Goal: Information Seeking & Learning: Learn about a topic

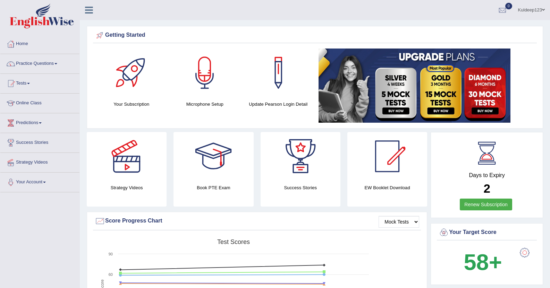
click at [54, 63] on link "Practice Questions" at bounding box center [39, 62] width 79 height 17
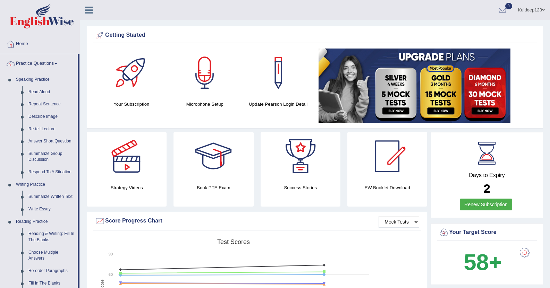
click at [85, 212] on div "Strategy Videos Book PTE Exam Success Stories EW Booklet Download" at bounding box center [256, 172] width 347 height 80
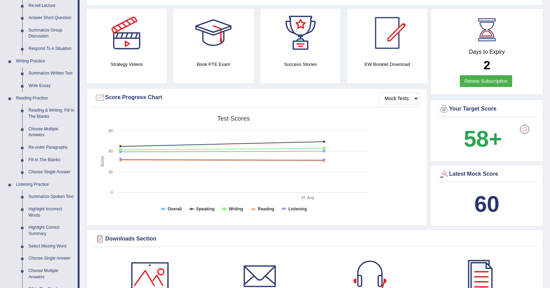
scroll to position [153, 0]
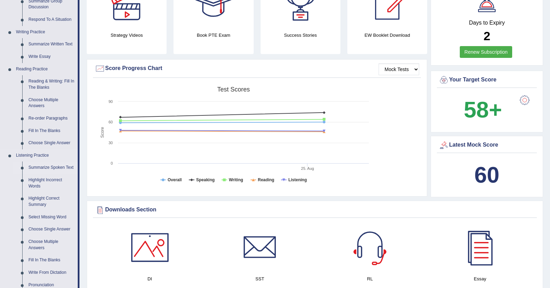
click at [46, 169] on link "Summarize Spoken Text" at bounding box center [51, 168] width 52 height 12
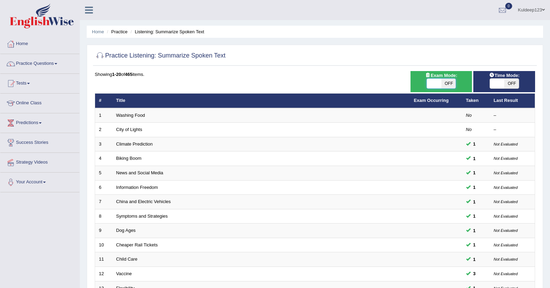
click at [441, 84] on span at bounding box center [434, 84] width 15 height 10
checkbox input "true"
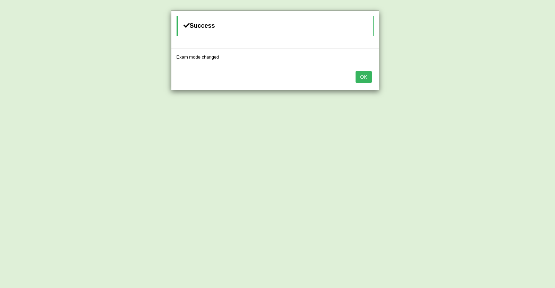
click at [370, 77] on button "OK" at bounding box center [364, 77] width 16 height 12
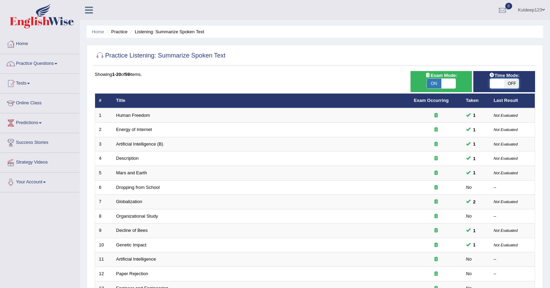
click at [491, 81] on span at bounding box center [497, 84] width 15 height 10
checkbox input "true"
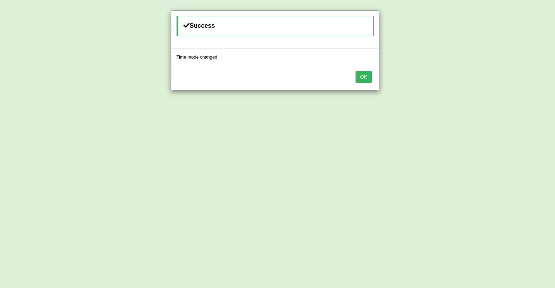
click at [368, 76] on button "OK" at bounding box center [364, 77] width 16 height 12
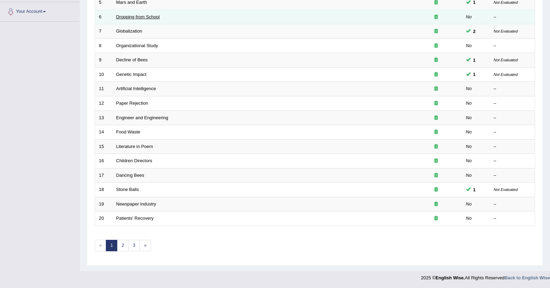
scroll to position [171, 0]
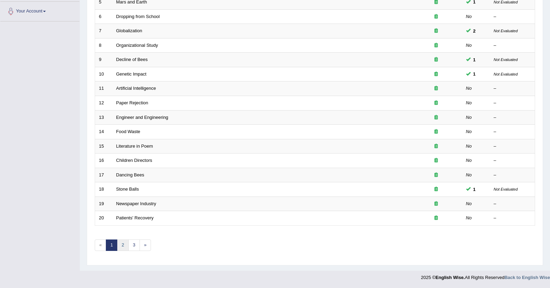
click at [121, 246] on link "2" at bounding box center [122, 245] width 11 height 11
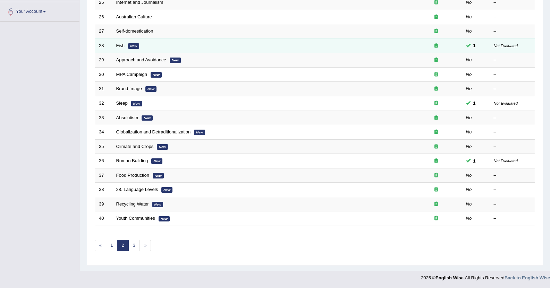
scroll to position [171, 0]
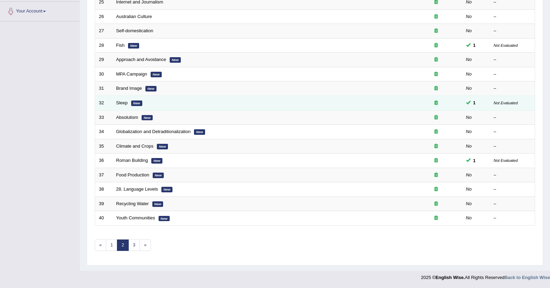
click at [136, 105] on em "New" at bounding box center [136, 104] width 11 height 6
click at [123, 106] on td "Sleep New" at bounding box center [261, 103] width 298 height 15
click at [121, 104] on link "Sleep" at bounding box center [121, 102] width 11 height 5
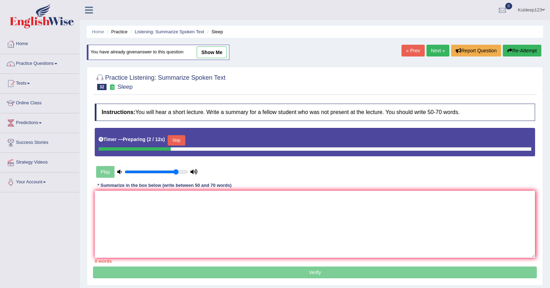
click at [210, 53] on link "show me" at bounding box center [212, 53] width 30 height 12
type textarea "The lecture provides a comprehensive overview of new memory and learning memory…"
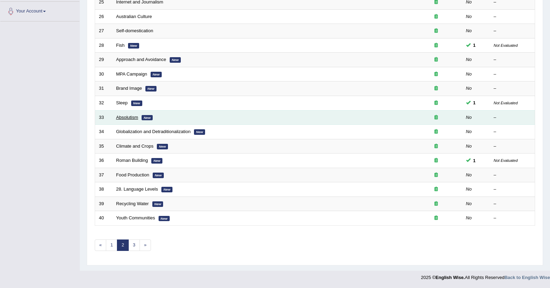
click at [118, 118] on link "Absolutism" at bounding box center [127, 117] width 22 height 5
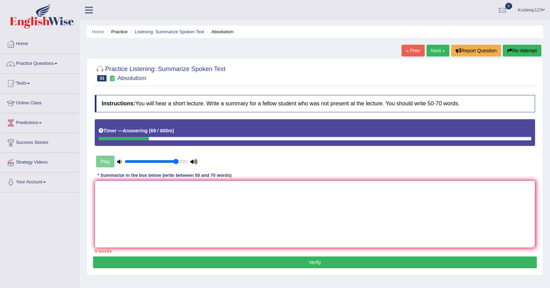
click at [106, 191] on textarea at bounding box center [315, 214] width 440 height 67
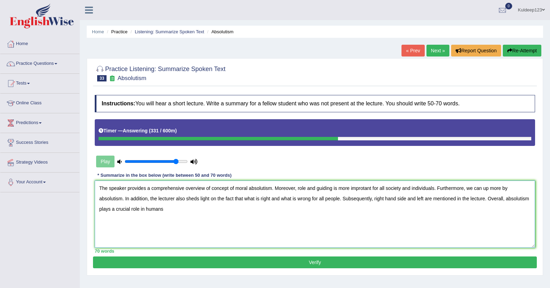
type textarea "The speaker provides a comprehensive overview of concept of moral absolutism. M…"
click at [296, 264] on button "Verify" at bounding box center [315, 263] width 444 height 12
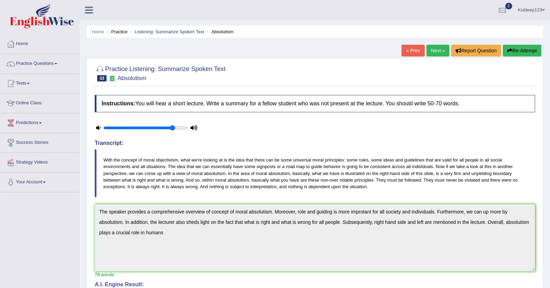
click at [437, 49] on link "Next »" at bounding box center [438, 51] width 23 height 12
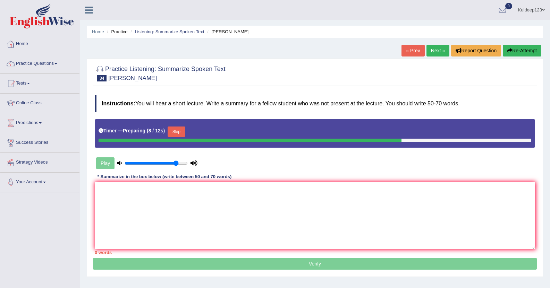
click at [436, 49] on link "Next »" at bounding box center [438, 51] width 23 height 12
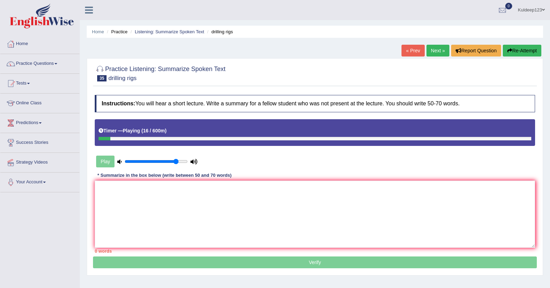
click at [413, 49] on link "« Prev" at bounding box center [413, 51] width 23 height 12
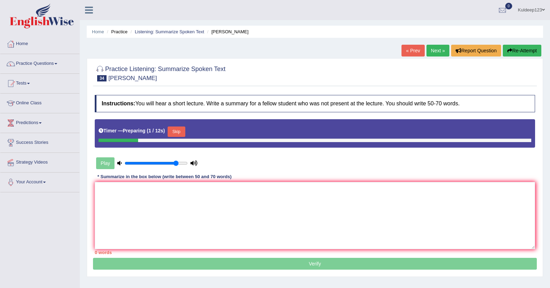
click at [437, 49] on link "Next »" at bounding box center [438, 51] width 23 height 12
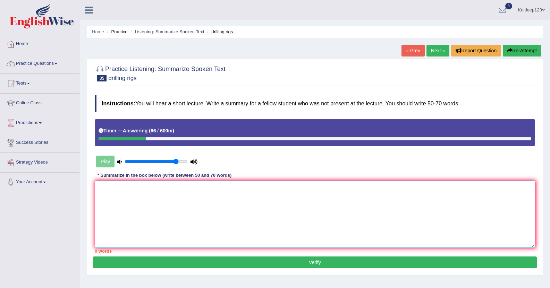
click at [101, 192] on textarea at bounding box center [315, 214] width 440 height 67
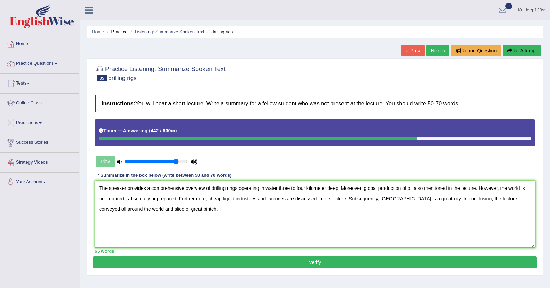
type textarea "The speaker provides a comprehensive overview of drilling rings operating in wa…"
click at [306, 263] on button "Verify" at bounding box center [315, 263] width 444 height 12
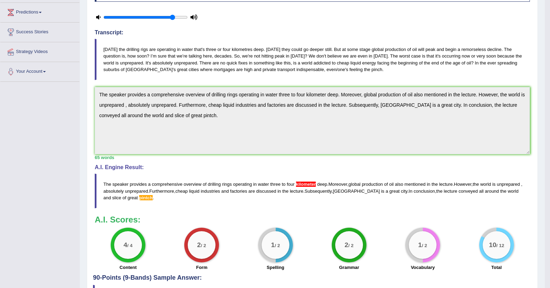
scroll to position [111, 0]
click at [174, 192] on span "Furthermore" at bounding box center [161, 190] width 25 height 5
click at [350, 68] on blockquote "Today the drilling rigs are operating in water that's three or four kilometres …" at bounding box center [312, 59] width 435 height 41
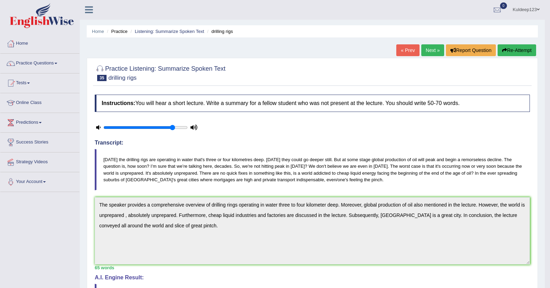
scroll to position [0, 0]
click at [432, 53] on link "Next »" at bounding box center [432, 51] width 23 height 12
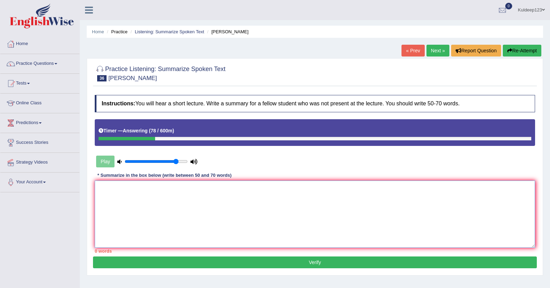
click at [112, 190] on textarea at bounding box center [315, 214] width 440 height 67
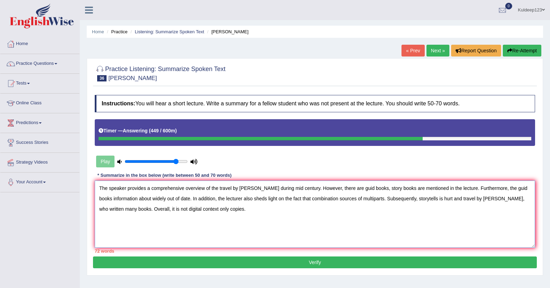
click at [500, 199] on textarea "The speaker provides a comprehensive overview of the travel by [PERSON_NAME] du…" at bounding box center [315, 214] width 440 height 67
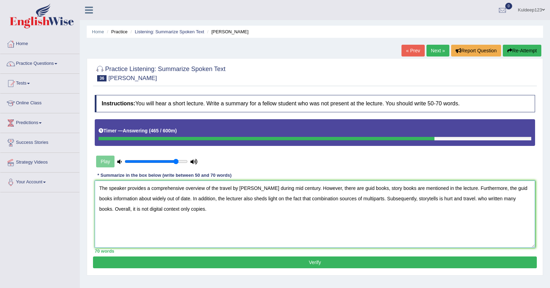
type textarea "The speaker provides a comprehensive overview of the travel by [PERSON_NAME] du…"
click at [317, 263] on button "Verify" at bounding box center [315, 263] width 444 height 12
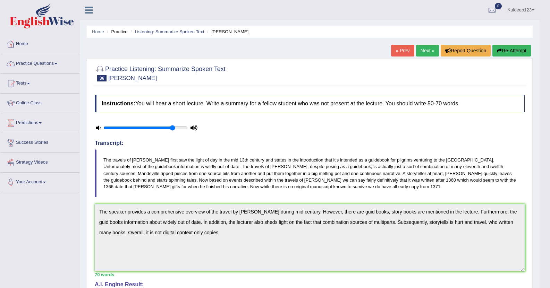
click at [426, 50] on link "Next »" at bounding box center [427, 51] width 23 height 12
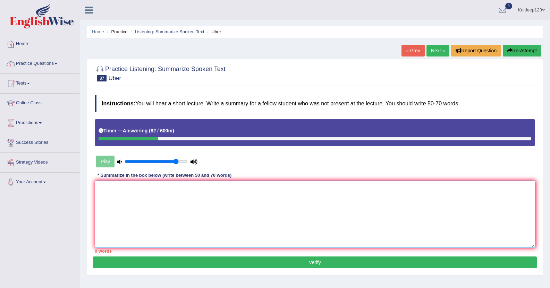
click at [108, 199] on textarea at bounding box center [315, 214] width 440 height 67
click at [144, 188] on textarea "The lecture provides a comprehensive overview" at bounding box center [315, 214] width 440 height 67
click at [202, 189] on textarea "The lecture provides a comprehensive overview" at bounding box center [315, 214] width 440 height 67
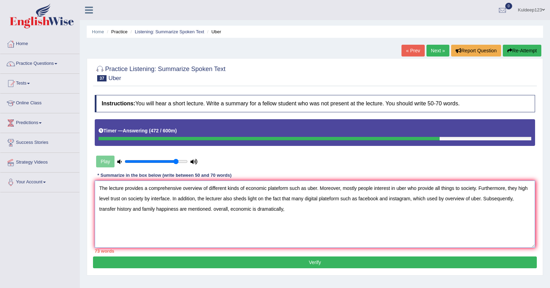
click at [291, 198] on textarea "The lecture provides a comprehensive overview of different kinds of economic pl…" at bounding box center [315, 214] width 440 height 67
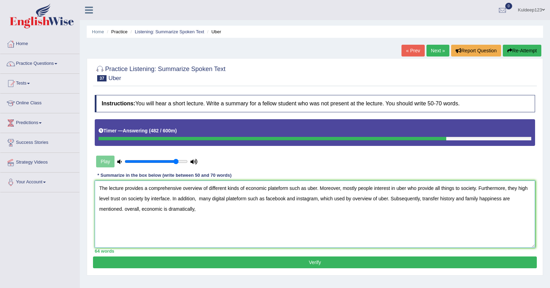
click at [204, 216] on textarea "The lecture provides a comprehensive overview of different kinds of economic pl…" at bounding box center [315, 214] width 440 height 67
click at [438, 199] on textarea "The lecture provides a comprehensive overview of different kinds of economic pl…" at bounding box center [315, 214] width 440 height 67
click at [472, 199] on textarea "The lecture provides a comprehensive overview of different kinds of economic pl…" at bounding box center [315, 214] width 440 height 67
click at [456, 189] on textarea "The lecture provides a comprehensive overview of different kinds of economic pl…" at bounding box center [315, 214] width 440 height 67
type textarea "The lecture provides a comprehensive overview of different kinds of economic pl…"
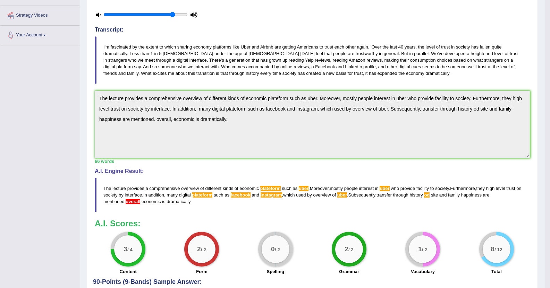
scroll to position [120, 0]
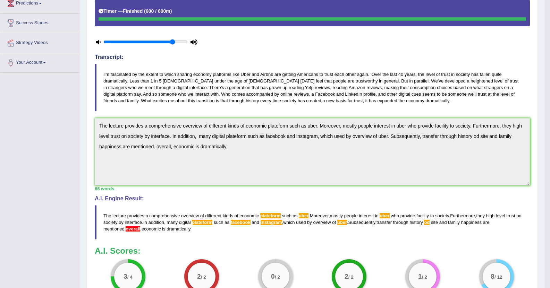
click at [315, 112] on div "Instructions: You will hear a short lecture. Write a summary for a fellow stude…" at bounding box center [312, 139] width 439 height 335
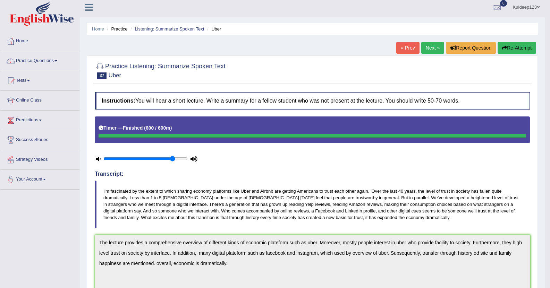
scroll to position [0, 0]
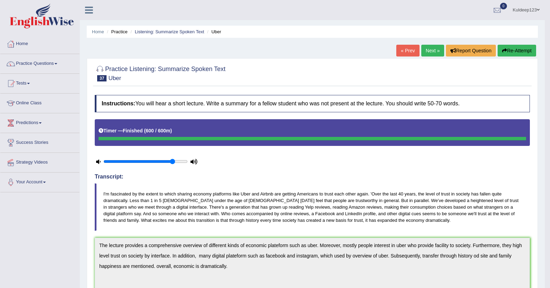
click at [429, 52] on link "Next »" at bounding box center [432, 51] width 23 height 12
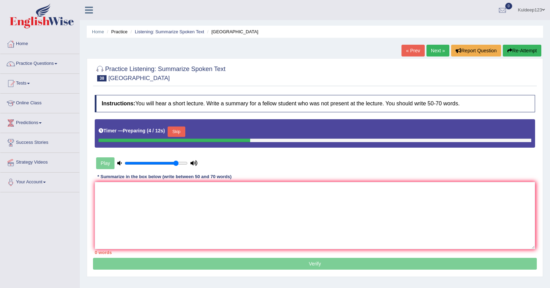
click at [438, 49] on link "Next »" at bounding box center [438, 51] width 23 height 12
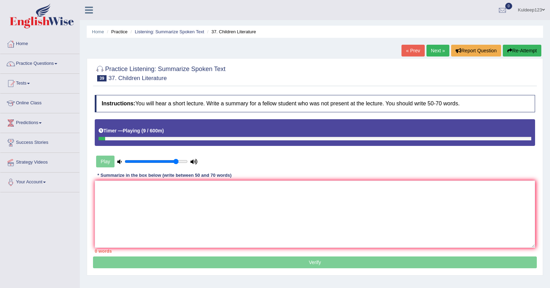
click at [438, 49] on link "Next »" at bounding box center [438, 51] width 23 height 12
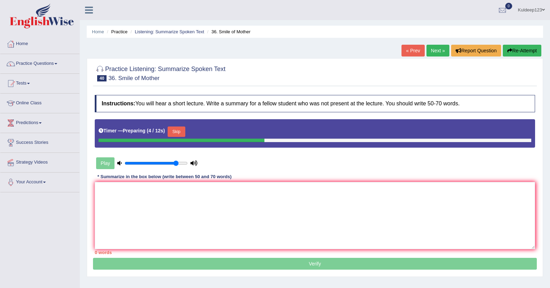
click at [411, 49] on link "« Prev" at bounding box center [413, 51] width 23 height 12
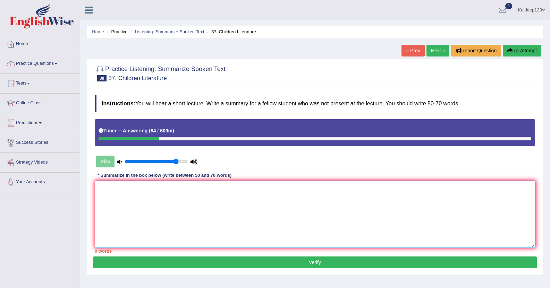
click at [110, 211] on textarea at bounding box center [315, 214] width 440 height 67
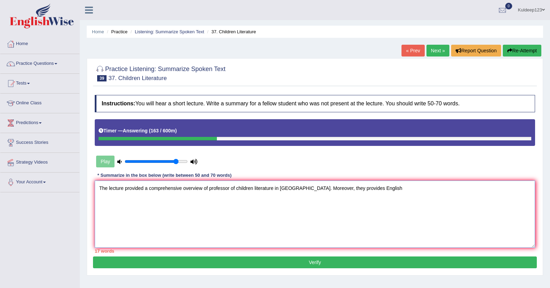
click at [354, 189] on textarea "The lecture provided a comprehensive overview of professor of children literatu…" at bounding box center [315, 214] width 440 height 67
click at [399, 189] on textarea "The lecture provided a comprehensive overview of professor of children literatu…" at bounding box center [315, 214] width 440 height 67
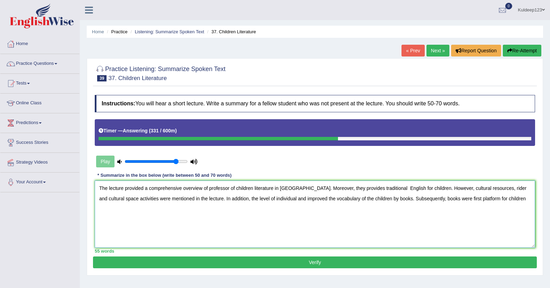
click at [476, 199] on textarea "The lecture provided a comprehensive overview of professor of children literatu…" at bounding box center [315, 214] width 440 height 67
click at [513, 197] on textarea "The lecture provided a comprehensive overview of professor of children literatu…" at bounding box center [315, 214] width 440 height 67
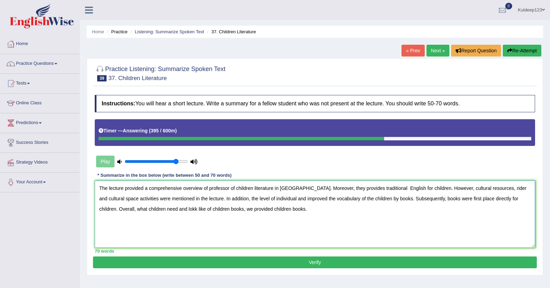
type textarea "The lecture provided a comprehensive overview of professor of children literatu…"
click at [322, 260] on button "Verify" at bounding box center [315, 263] width 444 height 12
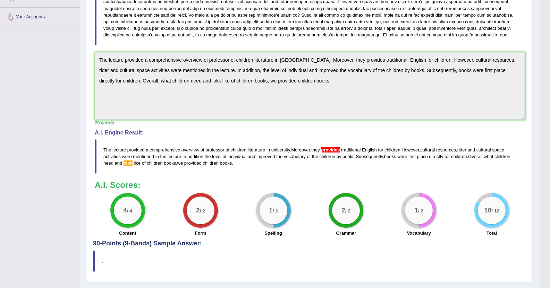
scroll to position [167, 0]
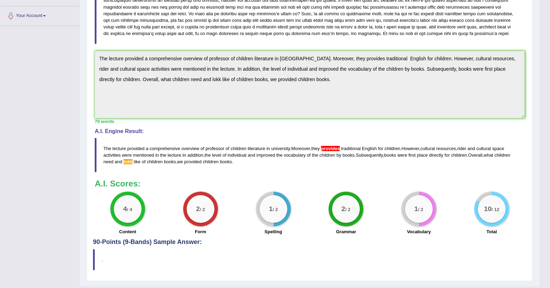
drag, startPoint x: 271, startPoint y: 180, endPoint x: 284, endPoint y: 172, distance: 15.5
click at [284, 172] on div "Instructions: You will hear a short lecture. Write a summary for a fellow stude…" at bounding box center [309, 82] width 433 height 314
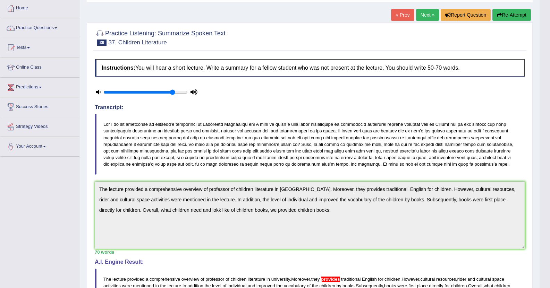
scroll to position [0, 0]
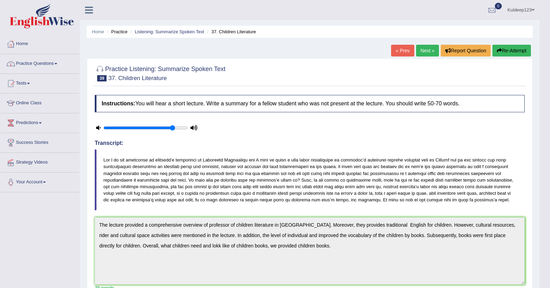
click at [57, 64] on span at bounding box center [55, 63] width 3 height 1
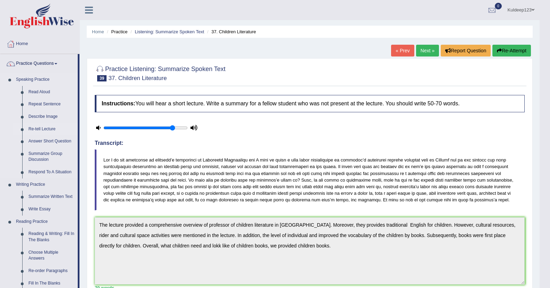
click at [49, 130] on link "Re-tell Lecture" at bounding box center [51, 129] width 52 height 12
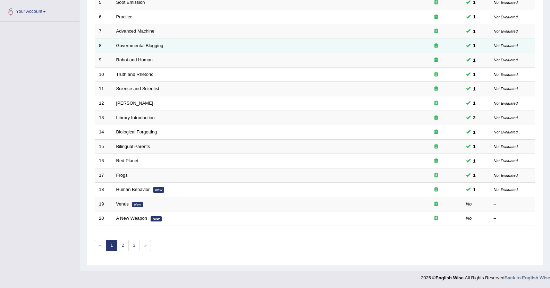
scroll to position [171, 0]
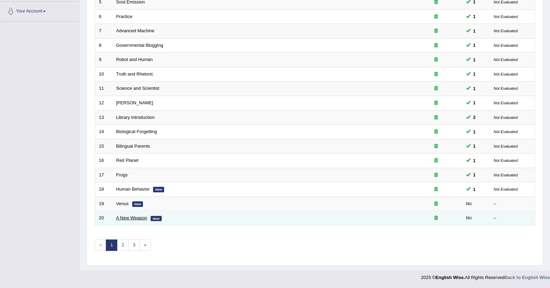
click at [127, 218] on link "A New Weapon" at bounding box center [131, 218] width 31 height 5
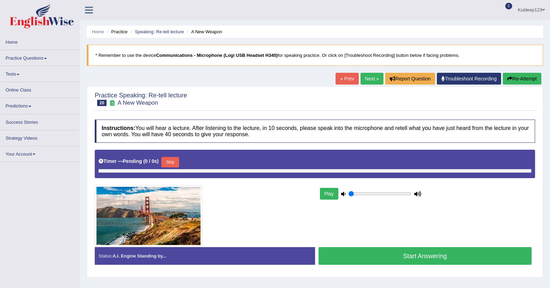
type input "0.85"
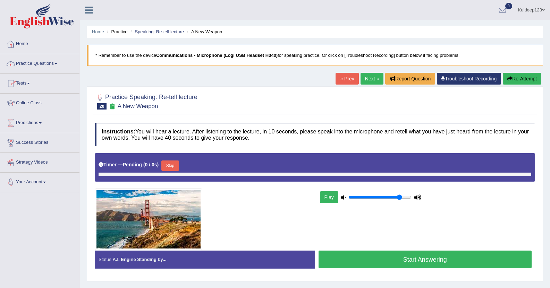
click at [58, 65] on link "Practice Questions" at bounding box center [39, 62] width 79 height 17
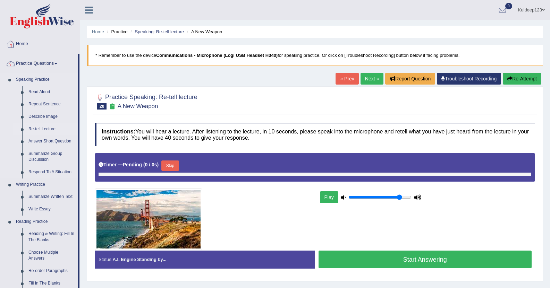
click at [48, 130] on link "Re-tell Lecture" at bounding box center [51, 129] width 52 height 12
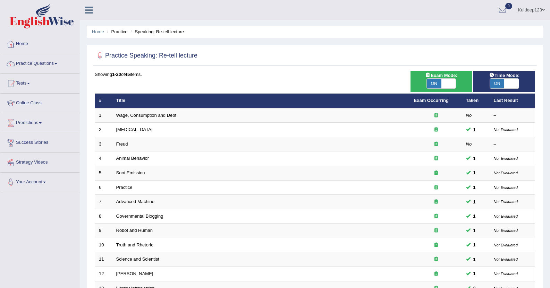
click at [504, 84] on span "ON" at bounding box center [497, 84] width 15 height 10
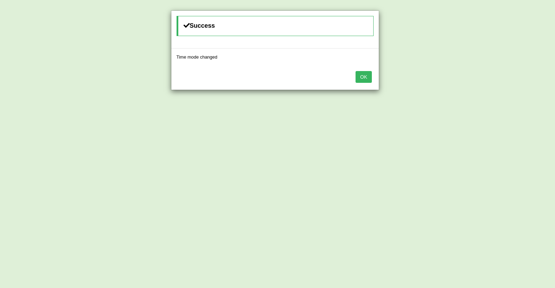
click at [362, 82] on button "OK" at bounding box center [364, 77] width 16 height 12
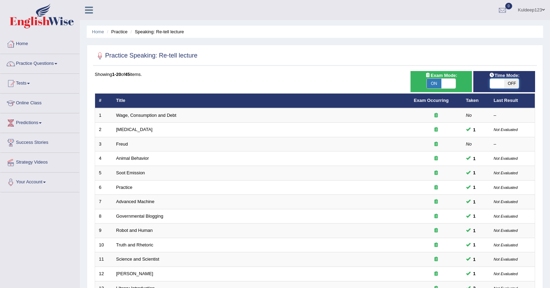
click at [496, 84] on span at bounding box center [497, 84] width 15 height 10
checkbox input "true"
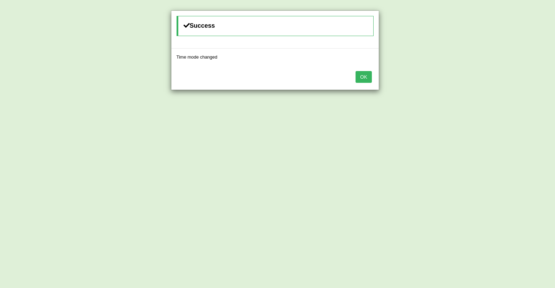
click at [366, 78] on button "OK" at bounding box center [364, 77] width 16 height 12
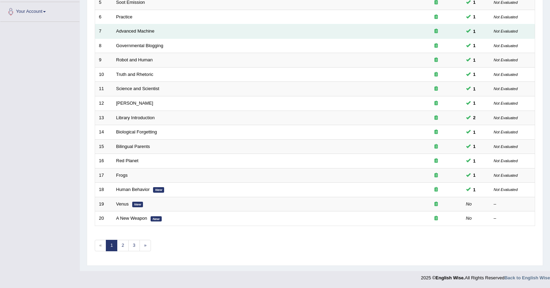
scroll to position [171, 0]
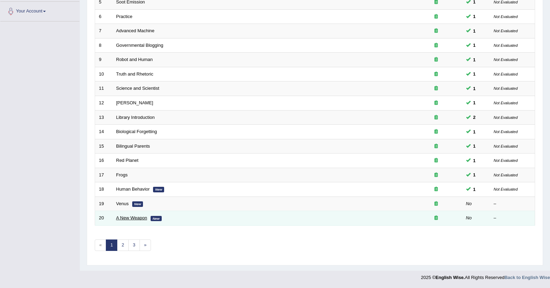
click at [125, 219] on link "A New Weapon" at bounding box center [131, 218] width 31 height 5
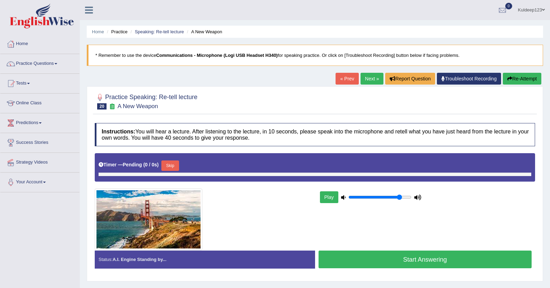
click at [326, 199] on button "Play" at bounding box center [329, 198] width 18 height 12
click at [381, 260] on button "Start Answering" at bounding box center [425, 260] width 213 height 18
click at [367, 266] on button "Start Answering" at bounding box center [425, 260] width 213 height 18
click at [390, 262] on button "Start Answering" at bounding box center [425, 260] width 213 height 18
click at [341, 77] on link "« Prev" at bounding box center [347, 79] width 23 height 12
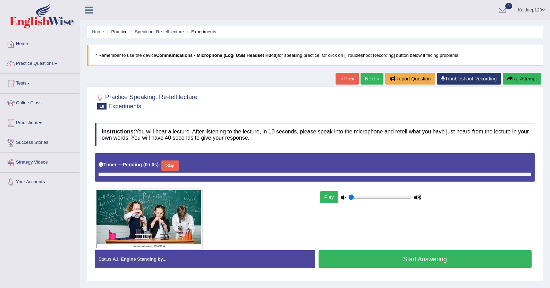
type input "0.85"
click at [372, 79] on link "Next »" at bounding box center [372, 79] width 23 height 12
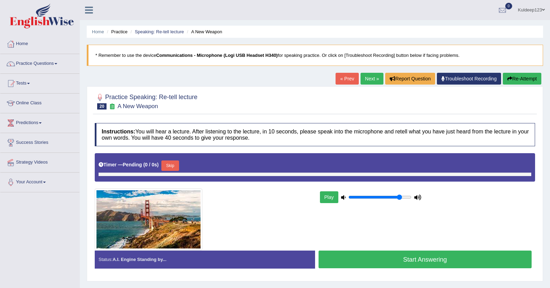
click at [402, 261] on button "Start Answering" at bounding box center [425, 260] width 213 height 18
click at [57, 64] on span at bounding box center [55, 63] width 3 height 1
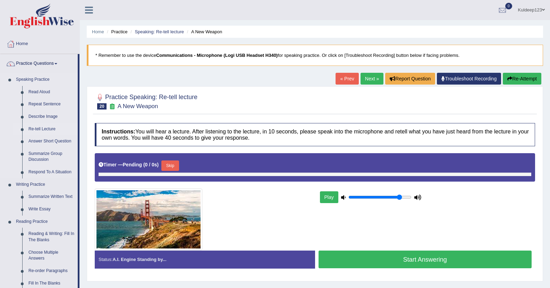
click at [52, 130] on link "Re-tell Lecture" at bounding box center [51, 129] width 52 height 12
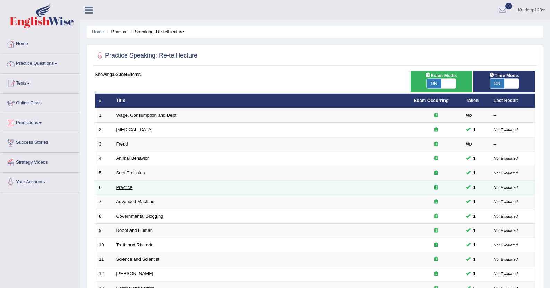
click at [124, 189] on link "Practice" at bounding box center [124, 187] width 16 height 5
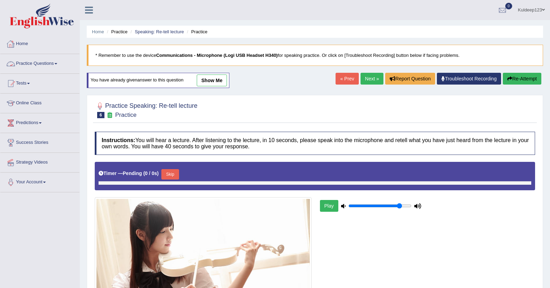
click at [56, 63] on link "Practice Questions" at bounding box center [39, 62] width 79 height 17
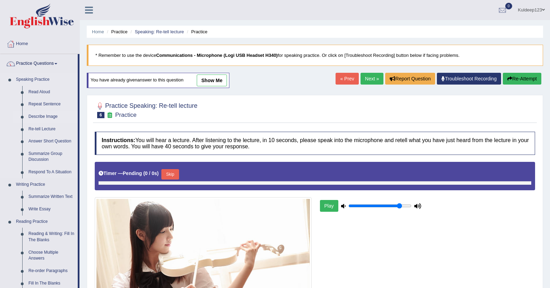
click at [49, 117] on link "Describe Image" at bounding box center [51, 117] width 52 height 12
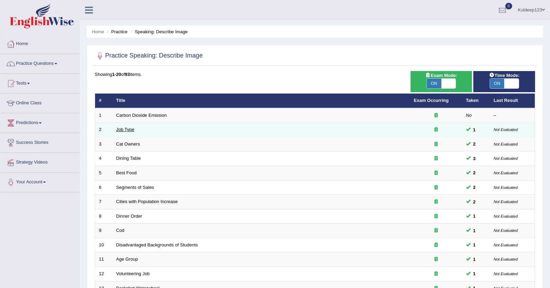
click at [128, 131] on link "Job Type" at bounding box center [125, 129] width 18 height 5
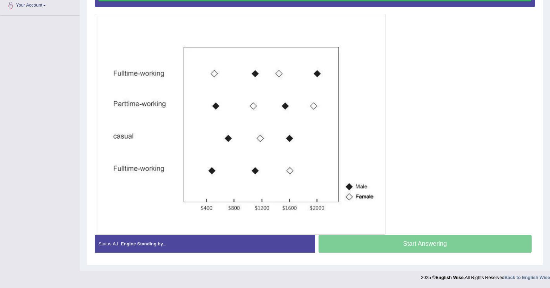
scroll to position [177, 0]
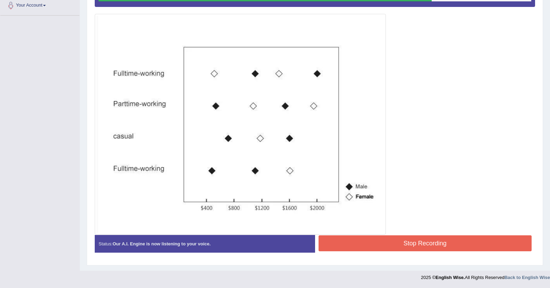
click at [411, 244] on button "Stop Recording" at bounding box center [425, 244] width 213 height 16
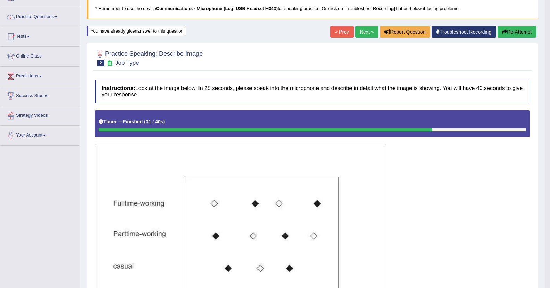
scroll to position [39, 0]
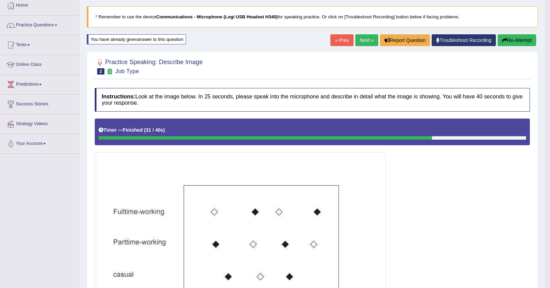
click at [364, 43] on link "Next »" at bounding box center [366, 40] width 23 height 12
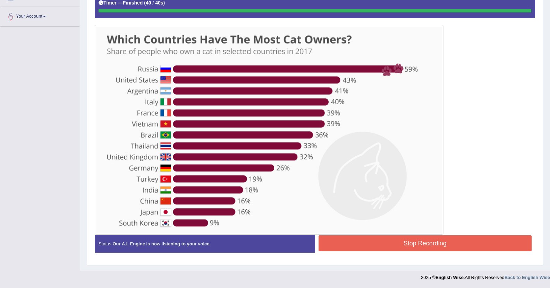
scroll to position [173, 0]
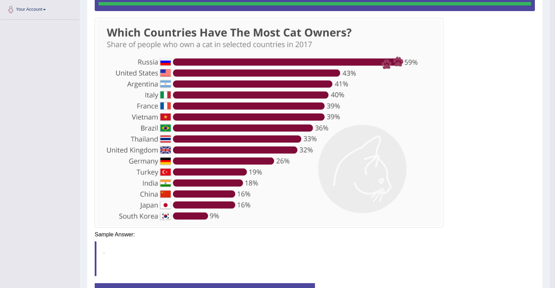
click at [0, 0] on div "Saving your answer..." at bounding box center [0, 0] width 0 height 0
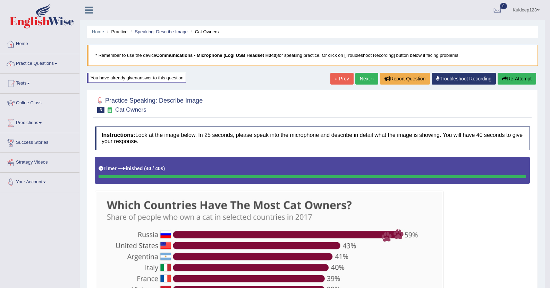
scroll to position [0, 0]
click at [364, 79] on link "Next »" at bounding box center [366, 79] width 23 height 12
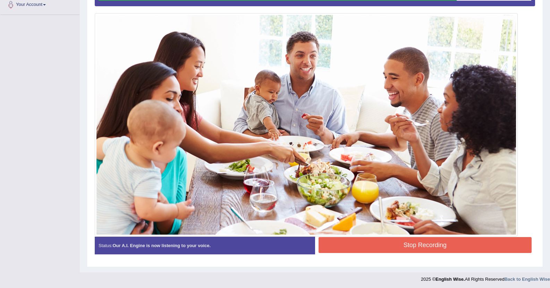
scroll to position [180, 0]
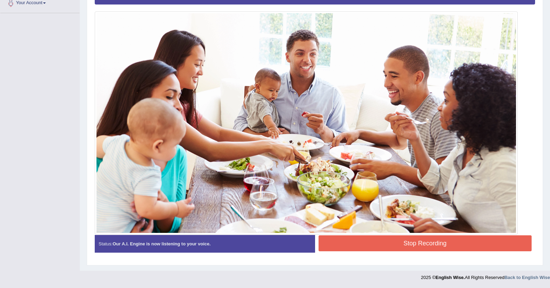
click at [403, 241] on button "Stop Recording" at bounding box center [425, 244] width 213 height 16
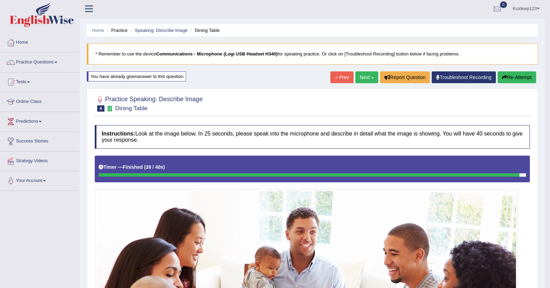
scroll to position [0, 0]
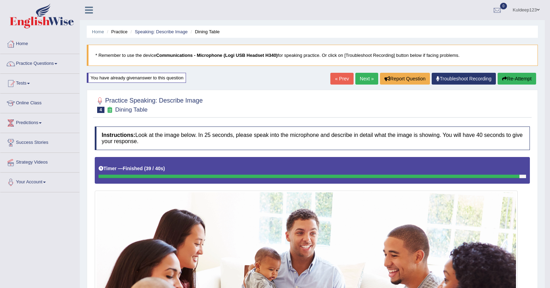
click at [363, 82] on link "Next »" at bounding box center [366, 79] width 23 height 12
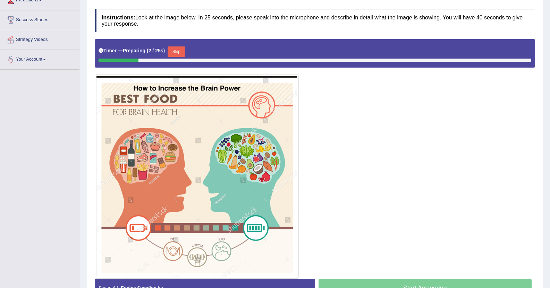
scroll to position [123, 0]
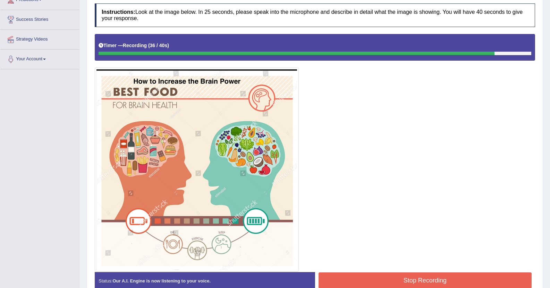
click at [342, 280] on button "Stop Recording" at bounding box center [425, 281] width 213 height 16
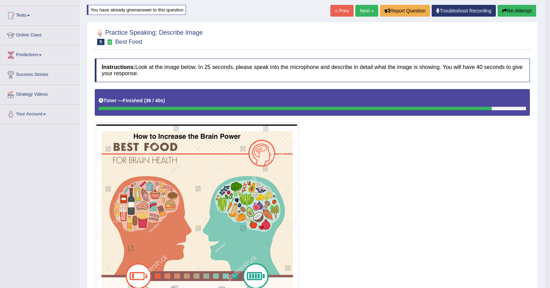
scroll to position [68, 0]
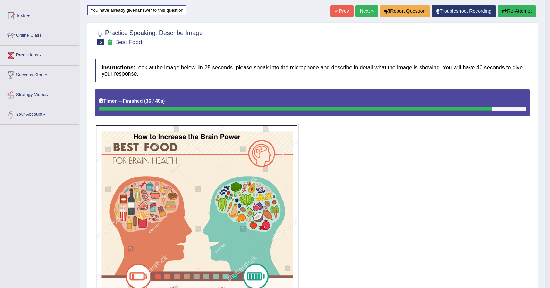
click at [366, 11] on link "Next »" at bounding box center [366, 11] width 23 height 12
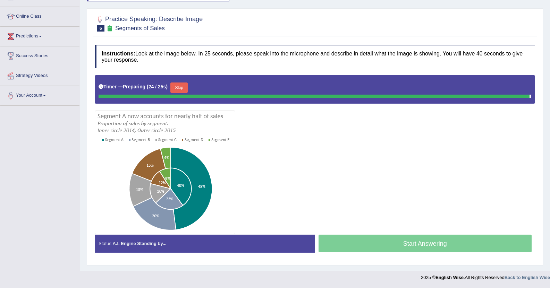
scroll to position [80, 0]
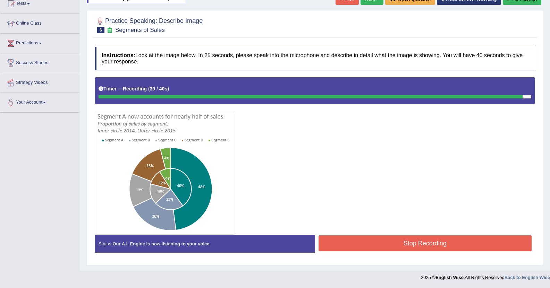
click at [397, 241] on button "Stop Recording" at bounding box center [425, 244] width 213 height 16
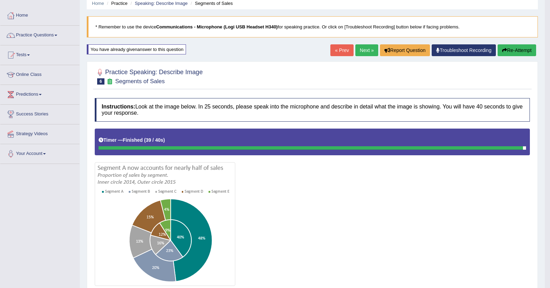
scroll to position [25, 0]
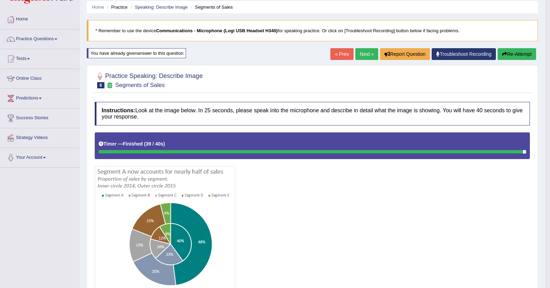
click at [509, 52] on button "Re-Attempt" at bounding box center [517, 54] width 39 height 12
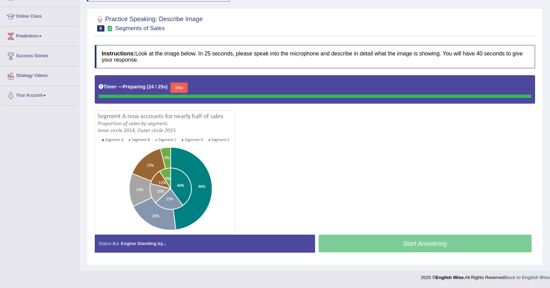
scroll to position [80, 0]
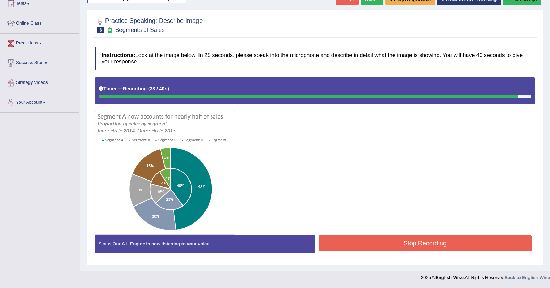
click at [348, 241] on button "Stop Recording" at bounding box center [425, 244] width 213 height 16
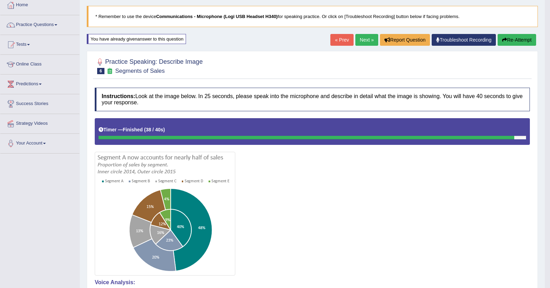
scroll to position [39, 0]
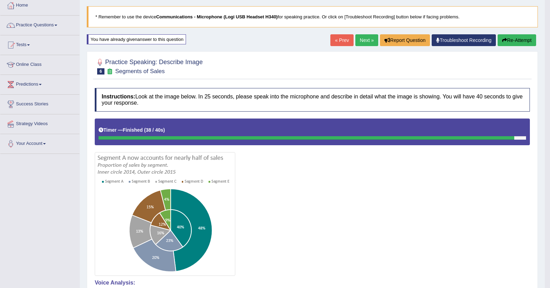
click at [362, 41] on link "Next »" at bounding box center [366, 40] width 23 height 12
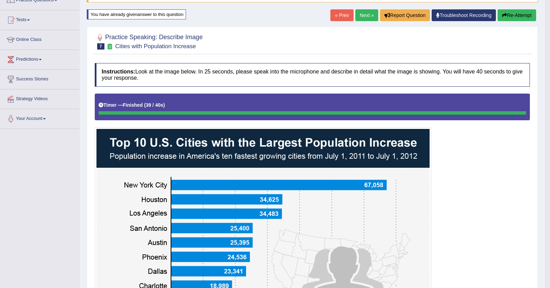
scroll to position [28, 0]
